Goal: Information Seeking & Learning: Learn about a topic

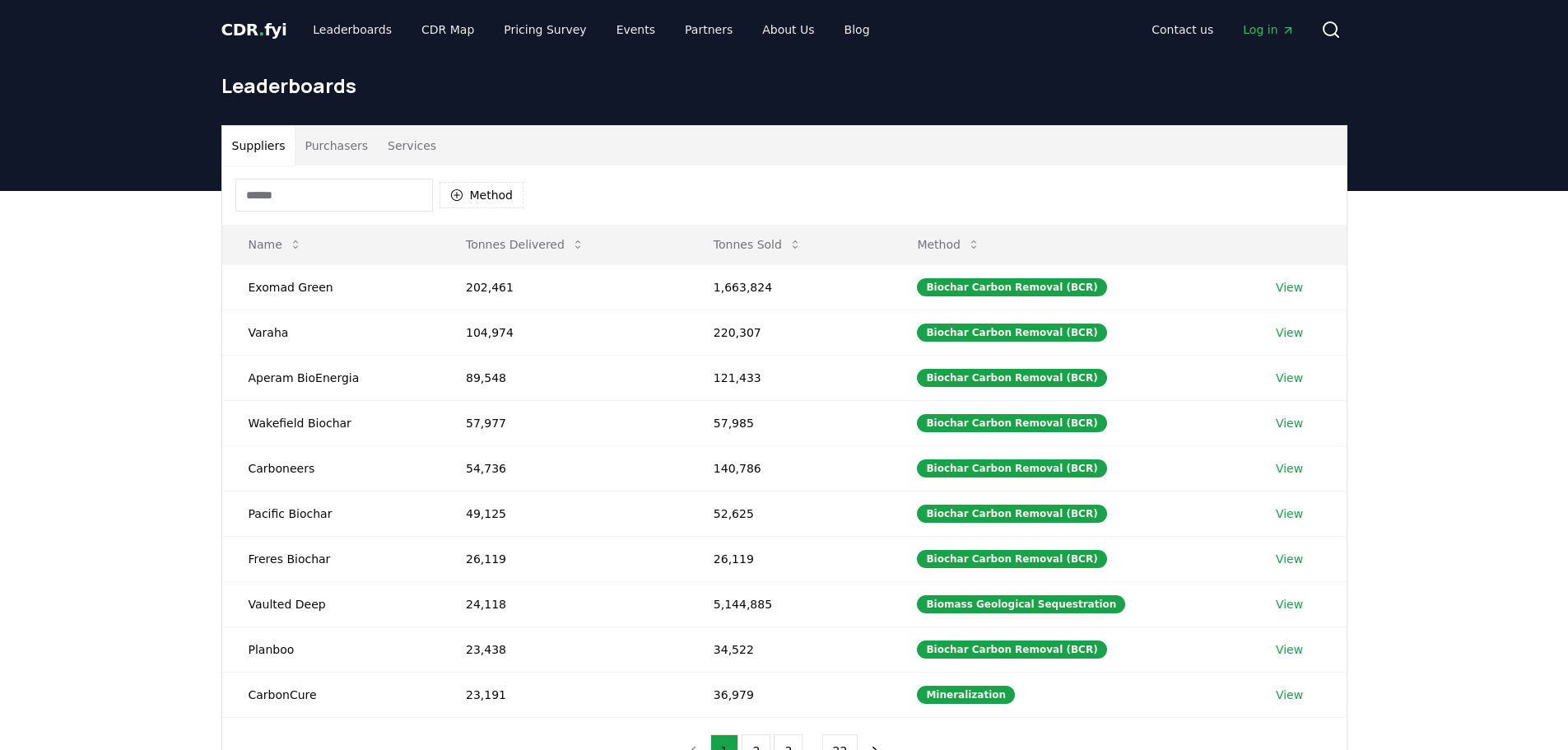
click at [342, 154] on button "Purchasers" at bounding box center [336, 145] width 83 height 39
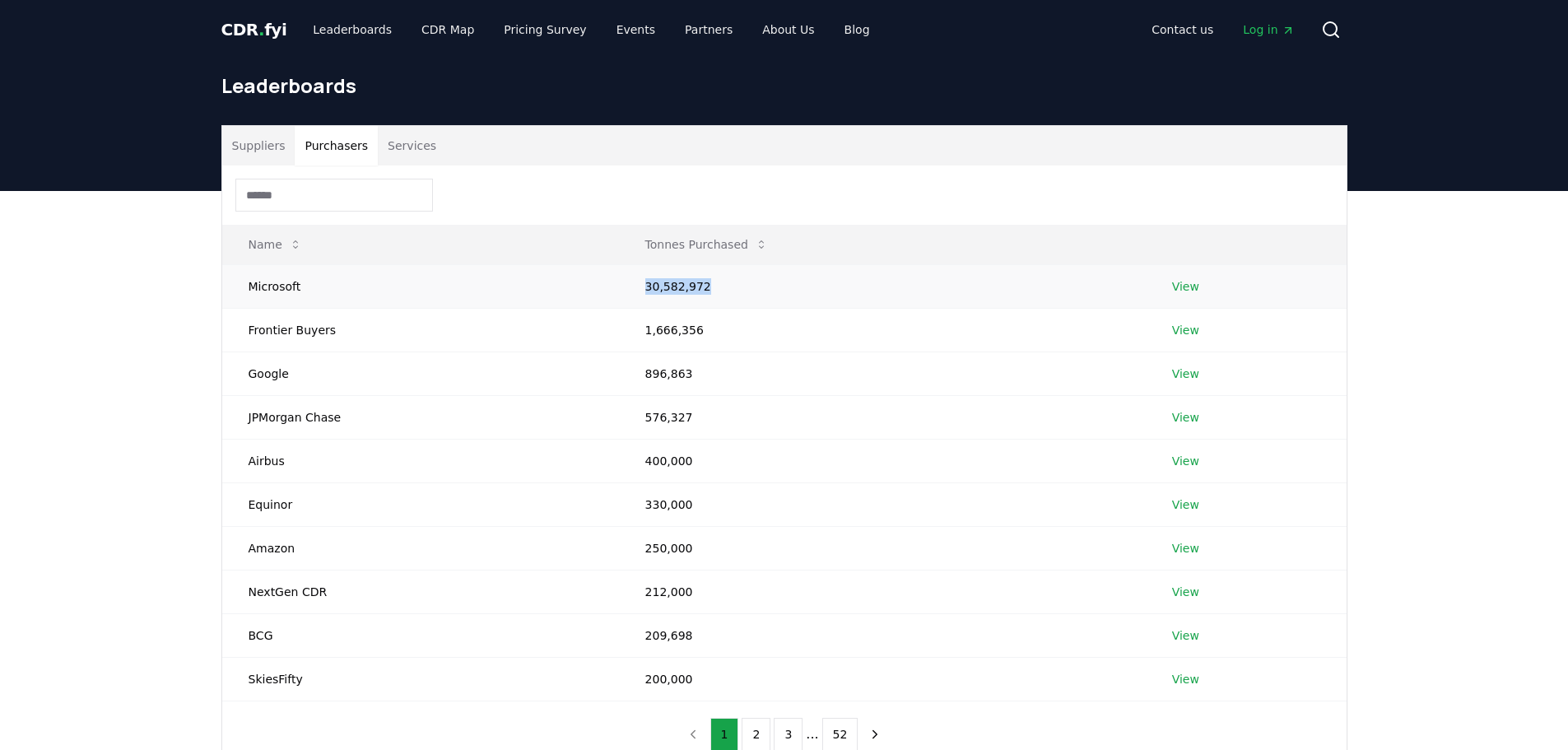
drag, startPoint x: 608, startPoint y: 284, endPoint x: 892, endPoint y: 284, distance: 284.0
click at [892, 284] on tr "Microsoft 30,582,972 View" at bounding box center [784, 285] width 1125 height 43
click at [892, 284] on td "30,582,972" at bounding box center [882, 285] width 527 height 43
click at [1179, 284] on link "View" at bounding box center [1186, 286] width 27 height 17
